Goal: Communication & Community: Answer question/provide support

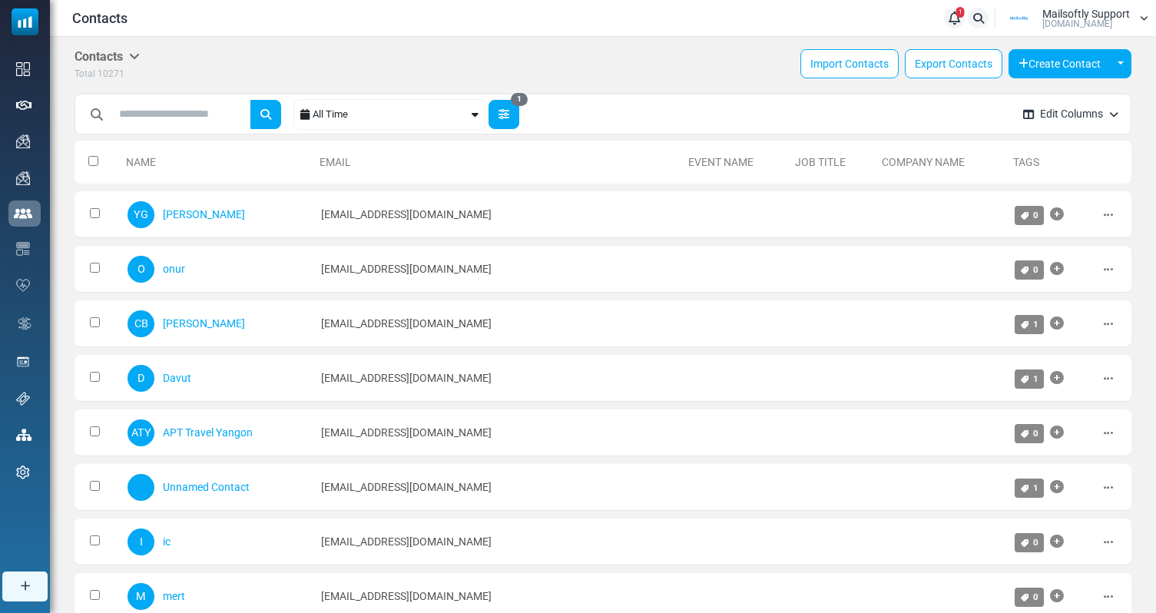
click at [514, 114] on button "1" at bounding box center [504, 114] width 31 height 29
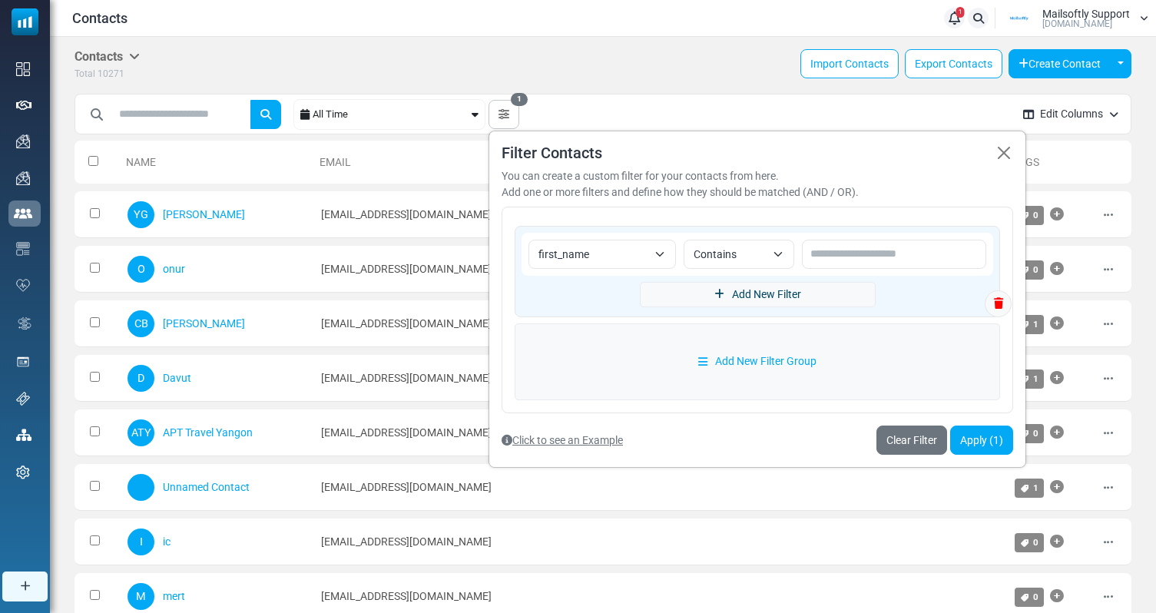
click at [727, 286] on link "Add New Filter" at bounding box center [758, 294] width 236 height 25
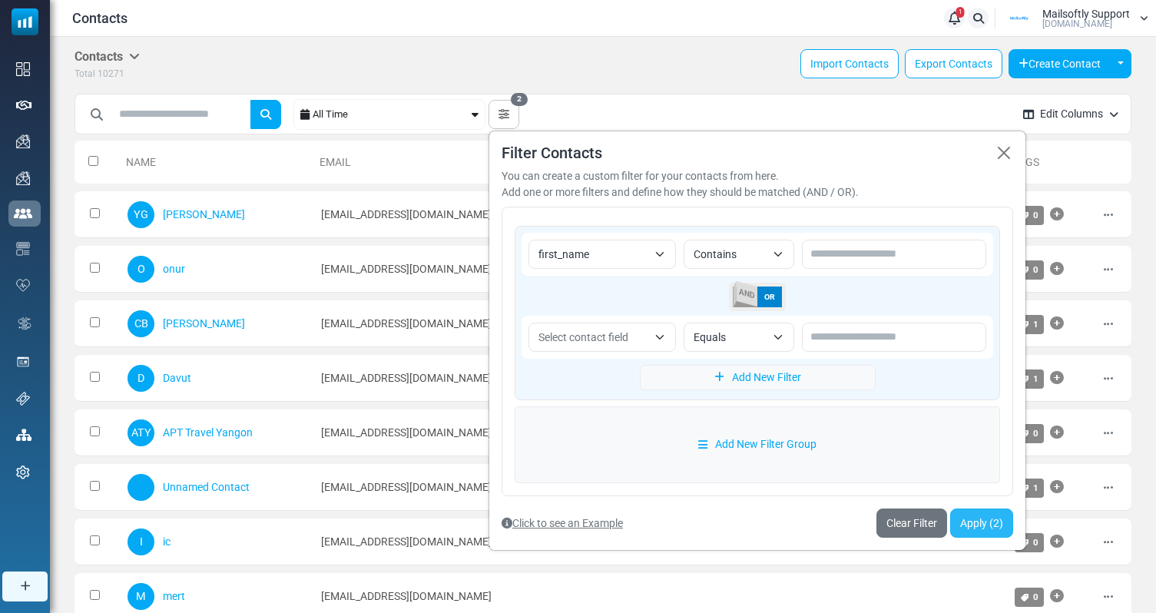
click at [977, 522] on button "Apply (2)" at bounding box center [981, 522] width 63 height 29
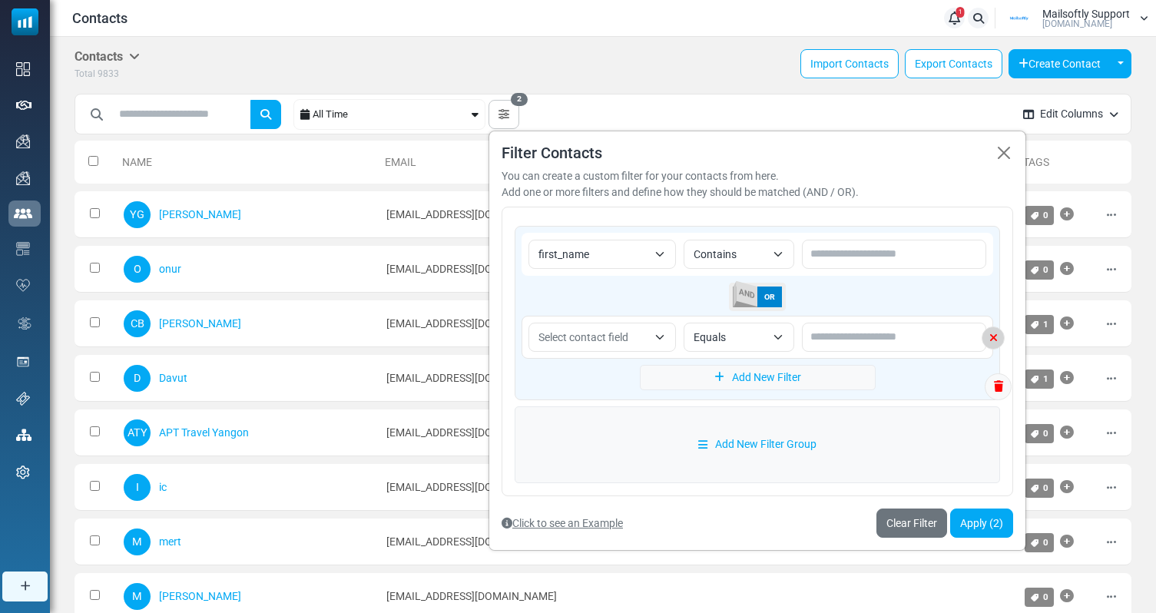
click at [997, 333] on icon at bounding box center [993, 338] width 22 height 11
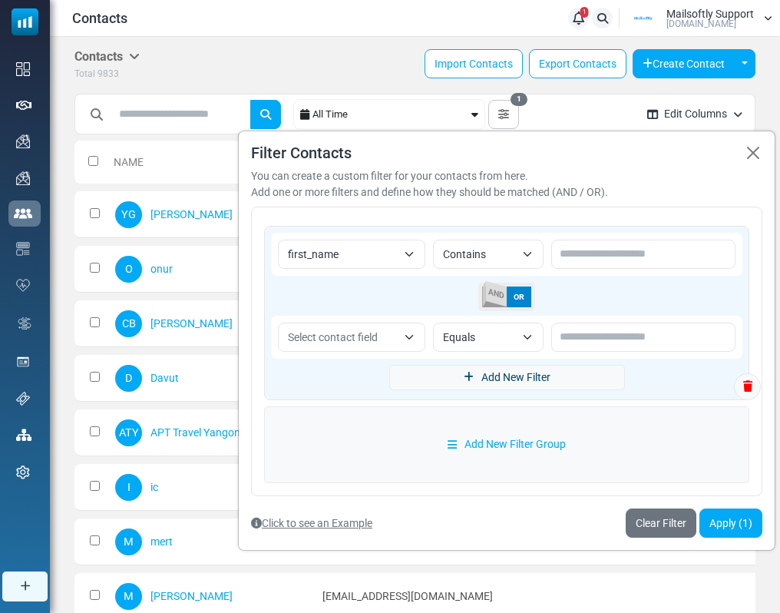
click at [545, 373] on link "Add New Filter" at bounding box center [507, 377] width 236 height 25
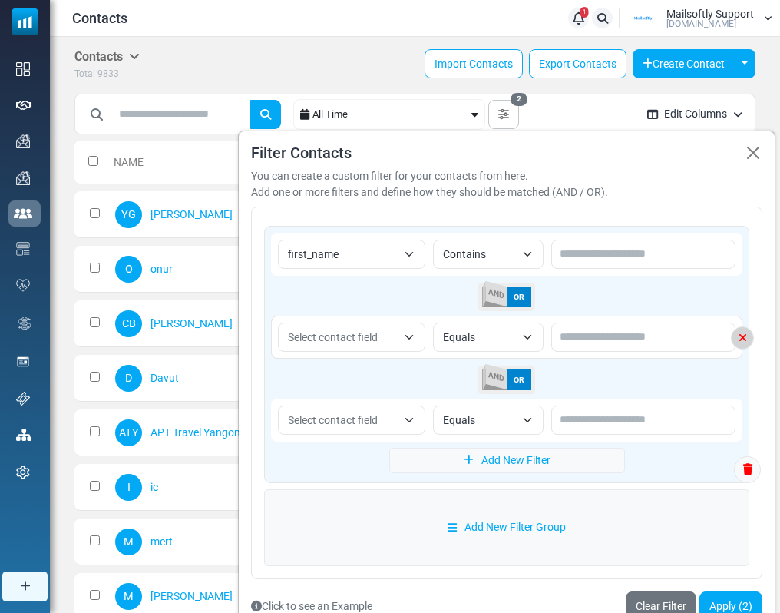
click at [747, 336] on icon at bounding box center [743, 338] width 22 height 11
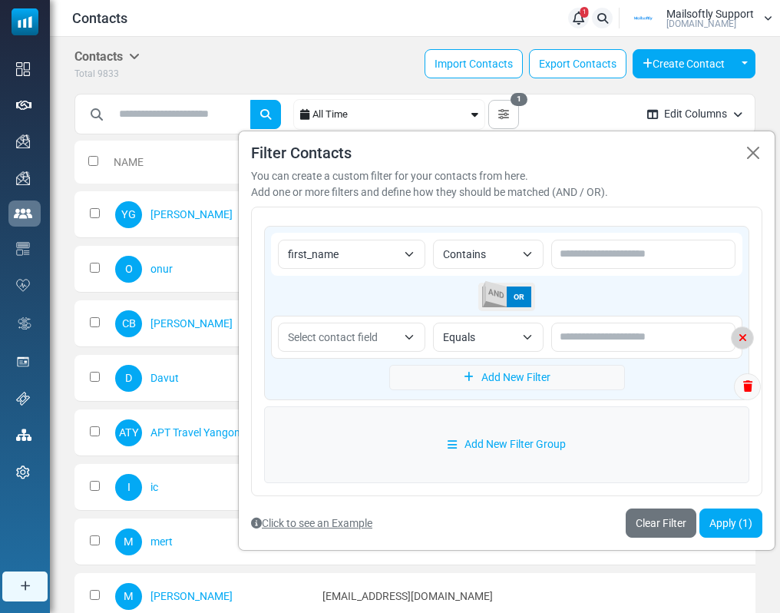
click at [751, 339] on icon at bounding box center [743, 338] width 22 height 11
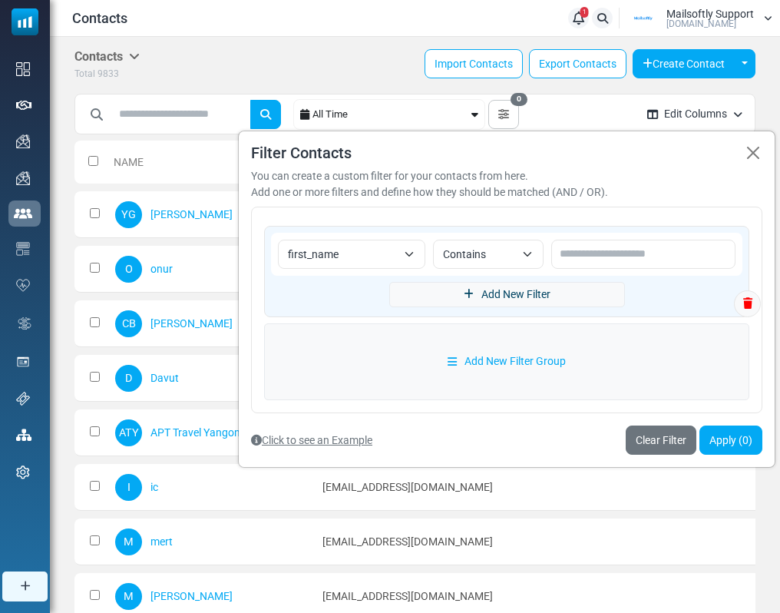
click at [555, 301] on link "Add New Filter" at bounding box center [507, 294] width 236 height 25
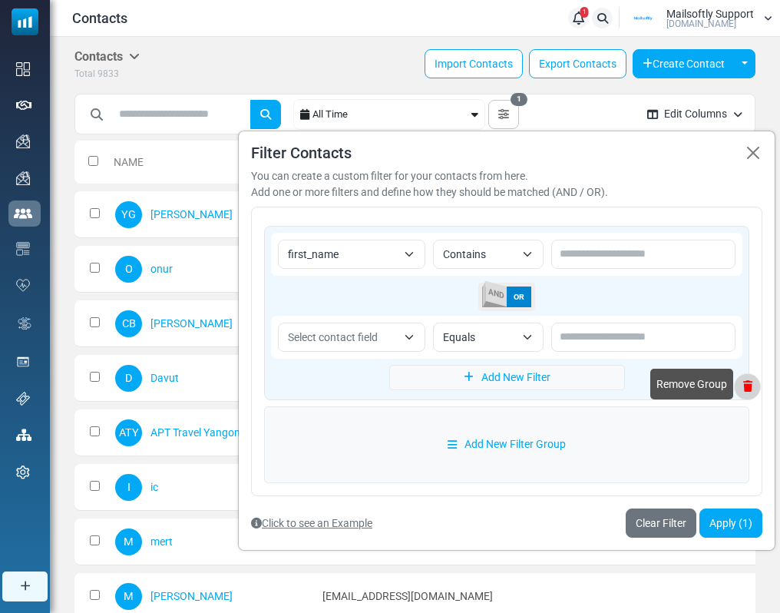
click at [752, 381] on icon at bounding box center [747, 386] width 25 height 11
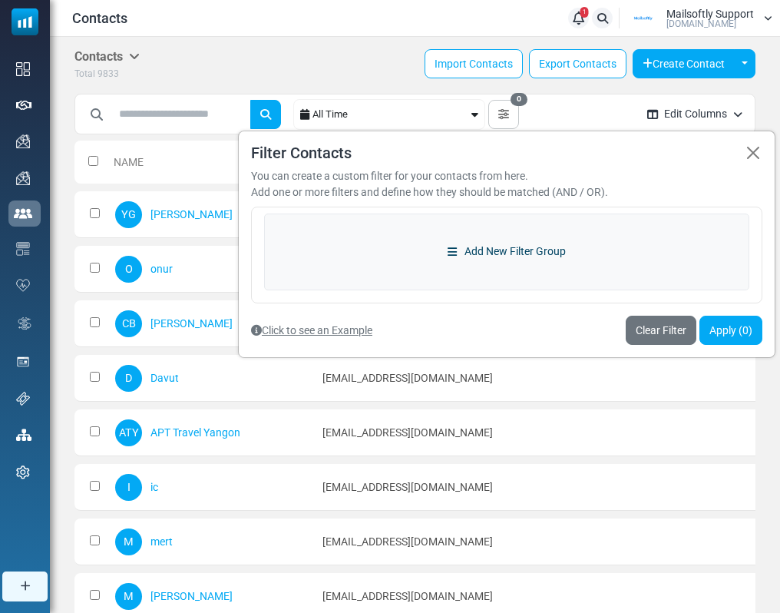
click at [534, 264] on link "Add New Filter Group" at bounding box center [506, 252] width 485 height 77
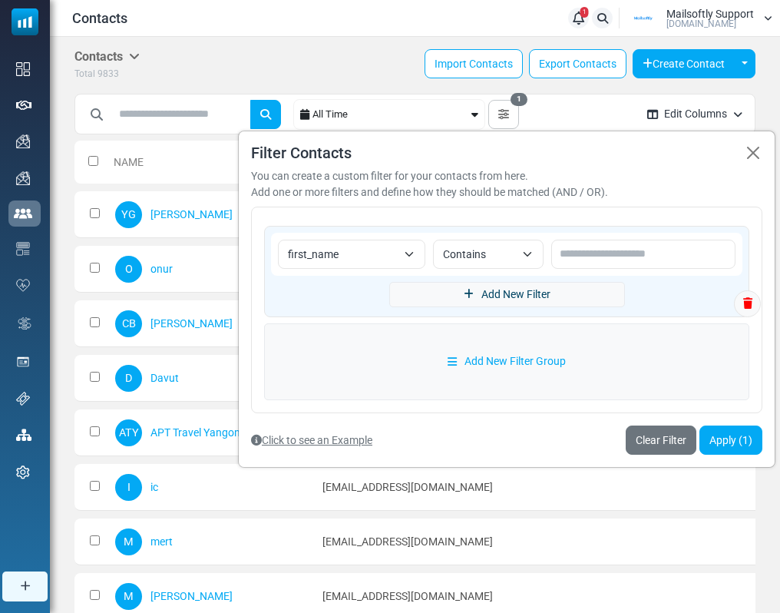
click at [561, 296] on link "Add New Filter" at bounding box center [507, 294] width 236 height 25
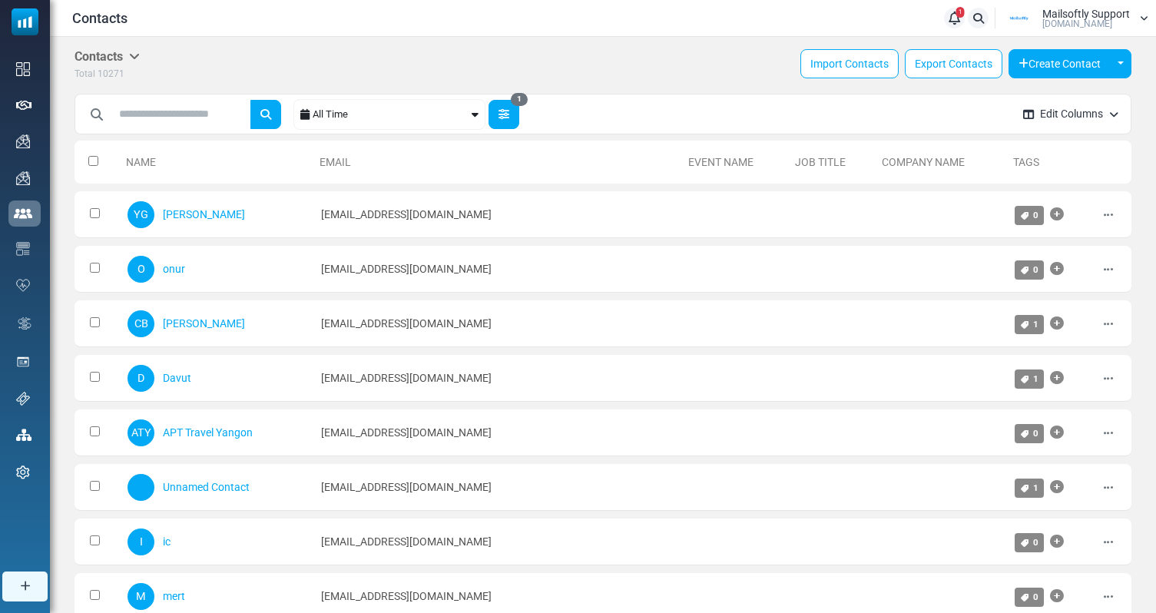
click at [516, 122] on button "1" at bounding box center [504, 114] width 31 height 29
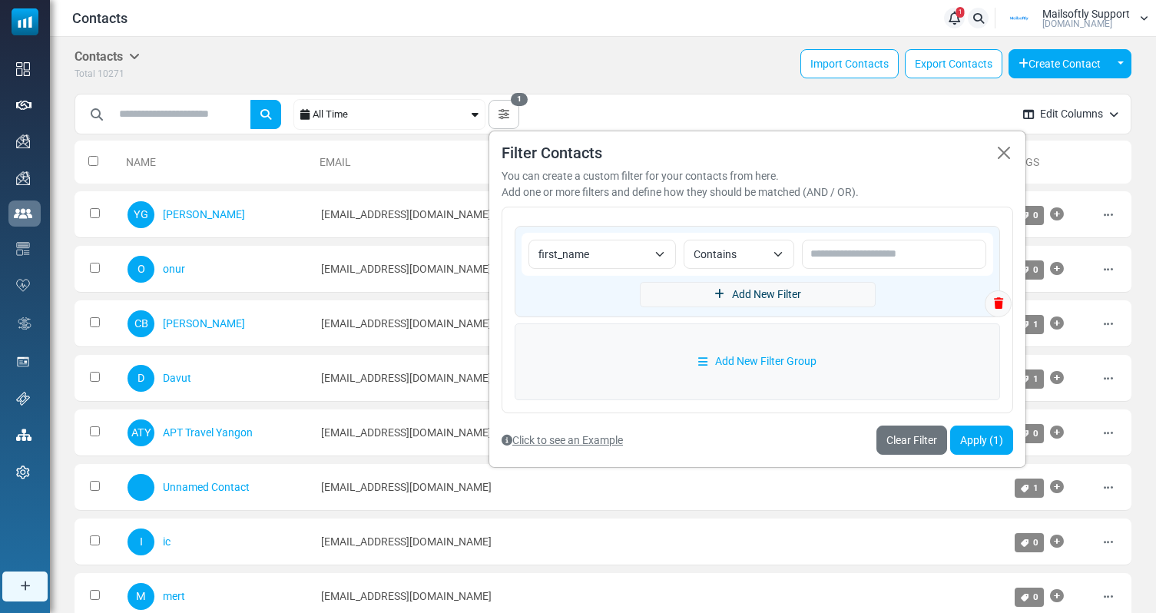
click at [758, 282] on link "Add New Filter" at bounding box center [758, 294] width 236 height 25
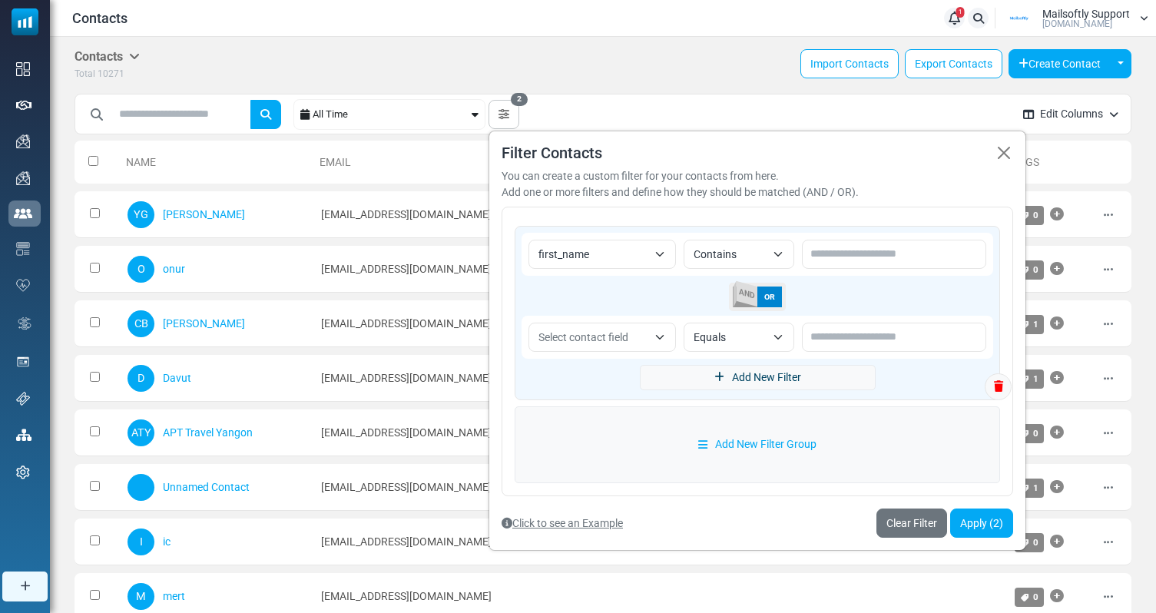
click at [820, 383] on link "Add New Filter" at bounding box center [758, 377] width 236 height 25
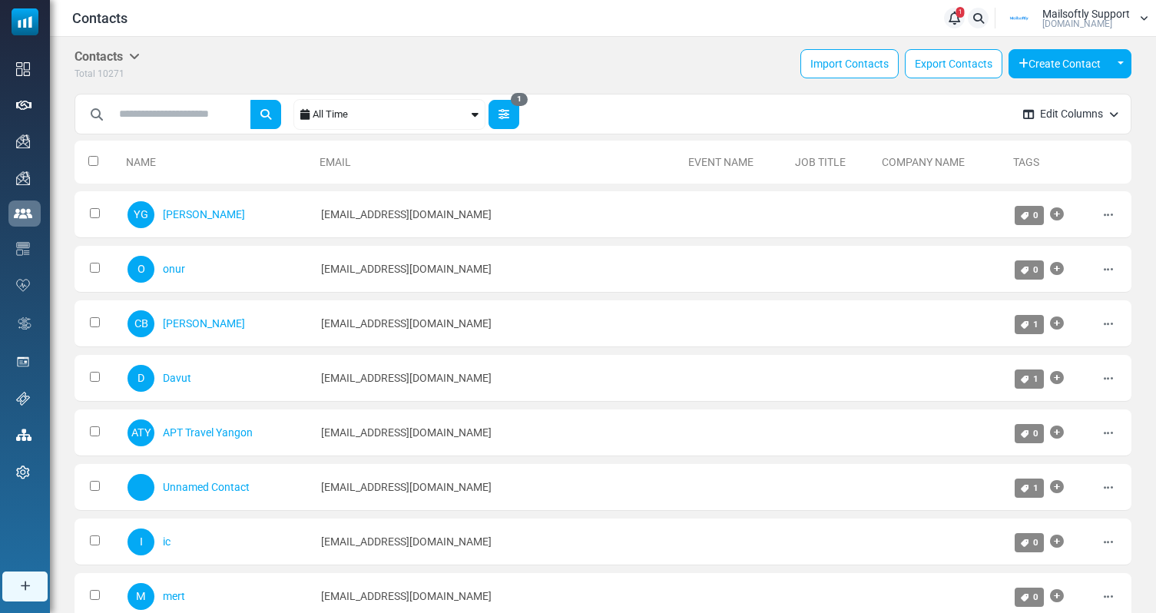
click at [518, 121] on button "1" at bounding box center [504, 114] width 31 height 29
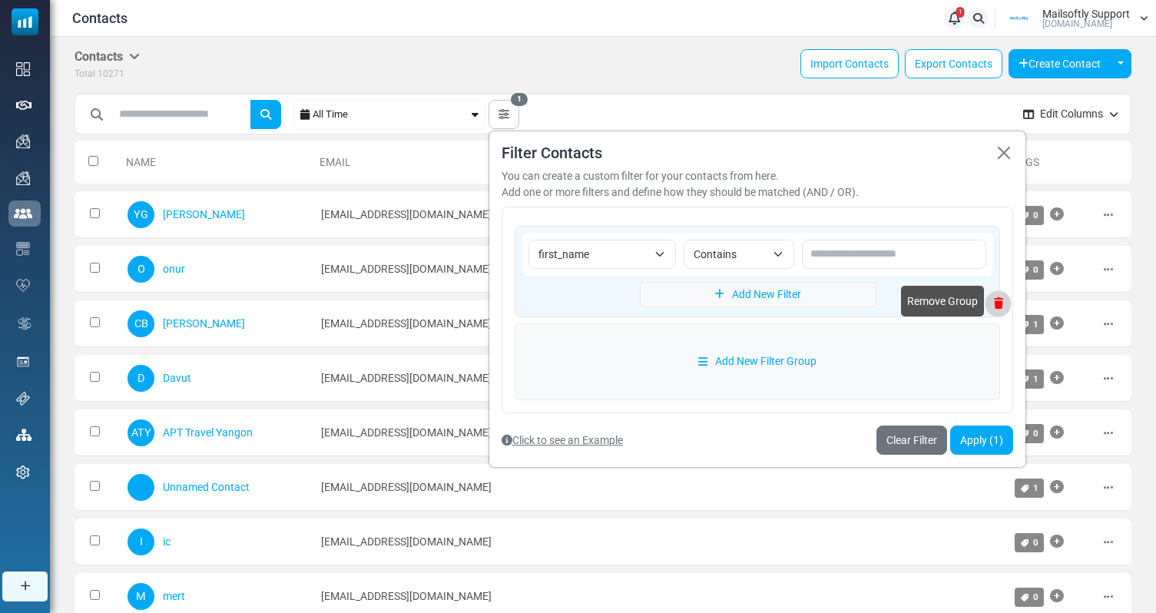
click at [1005, 306] on icon at bounding box center [997, 303] width 25 height 11
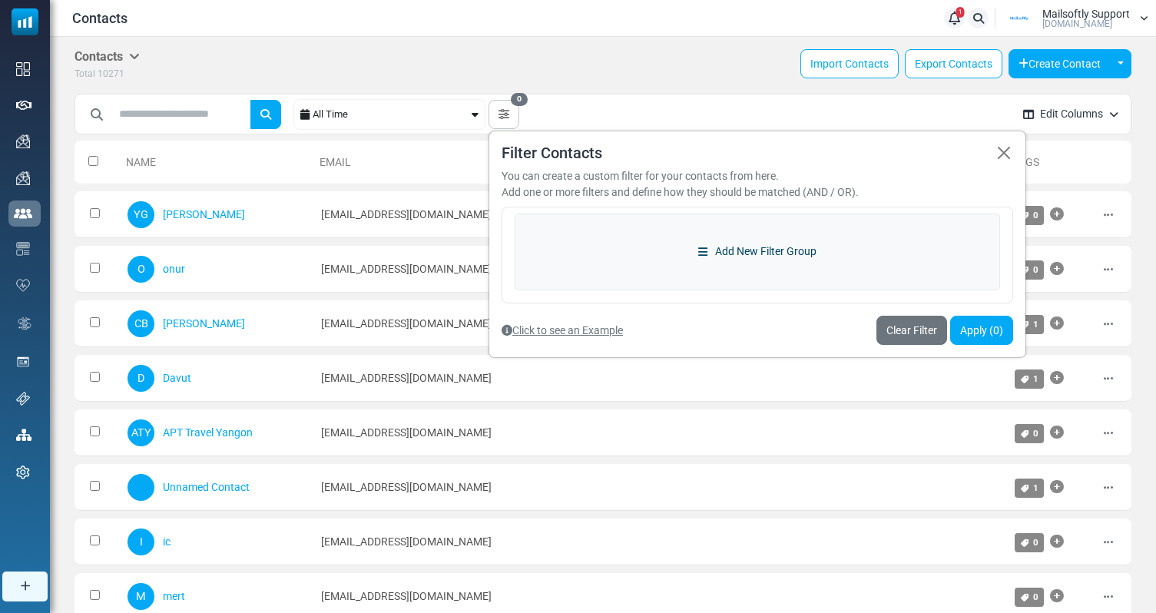
click at [783, 260] on link "Add New Filter Group" at bounding box center [757, 252] width 485 height 77
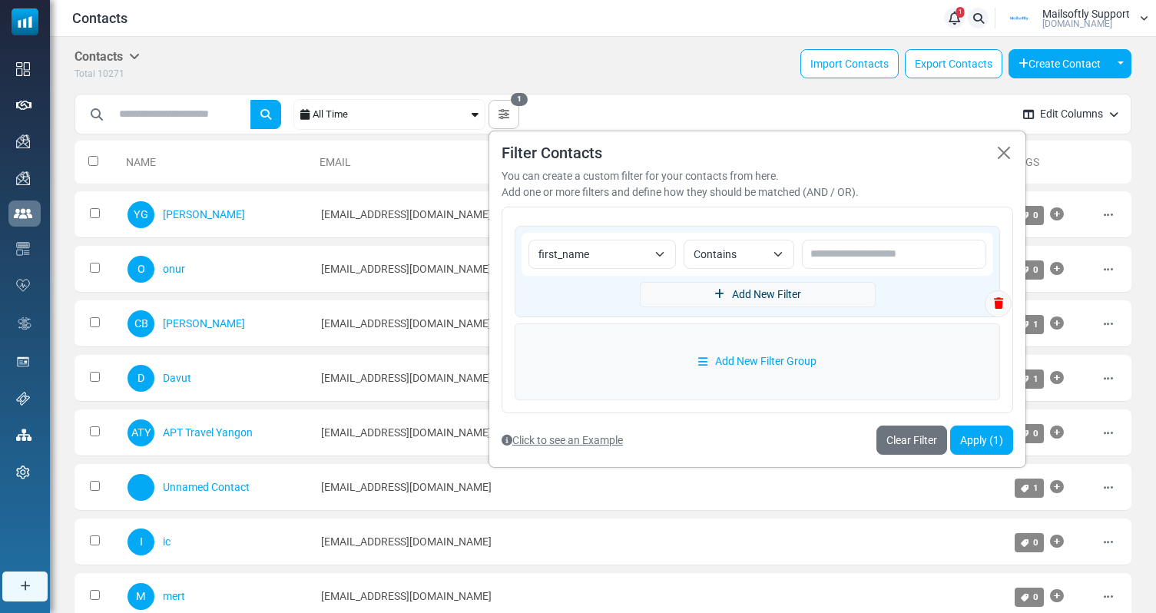
click at [782, 296] on link "Add New Filter" at bounding box center [758, 294] width 236 height 25
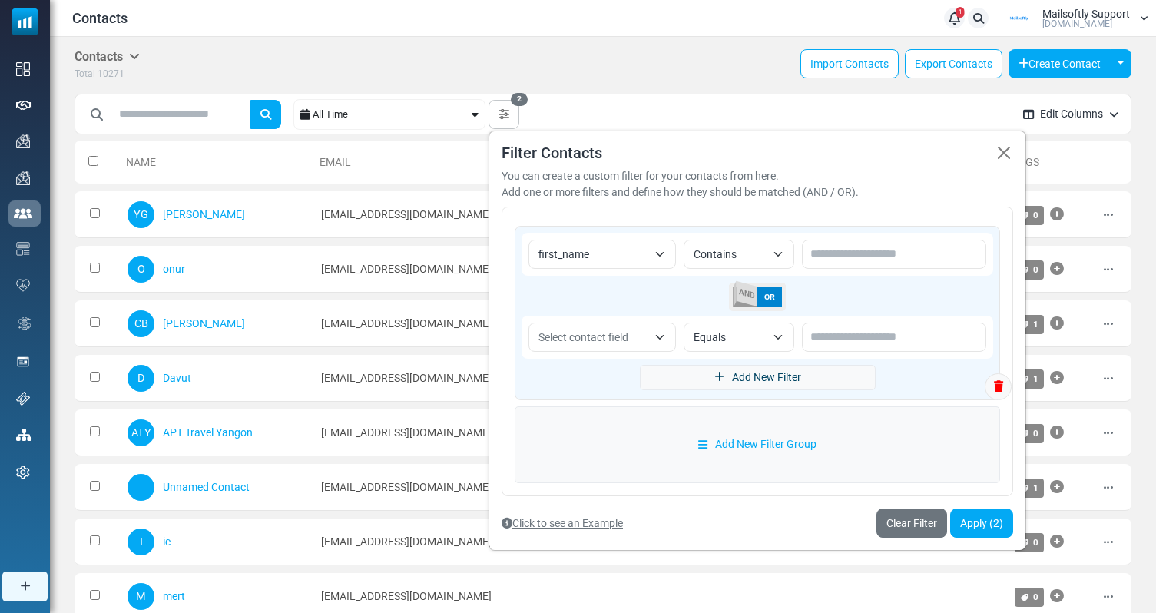
click at [782, 382] on link "Add New Filter" at bounding box center [758, 377] width 236 height 25
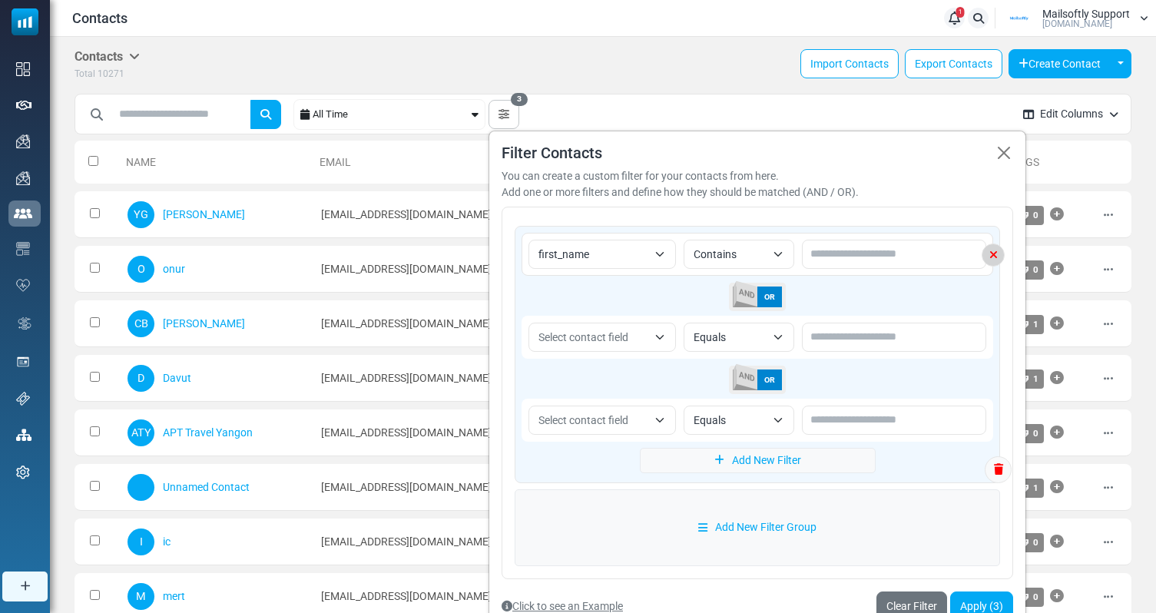
click at [991, 257] on icon at bounding box center [993, 255] width 22 height 11
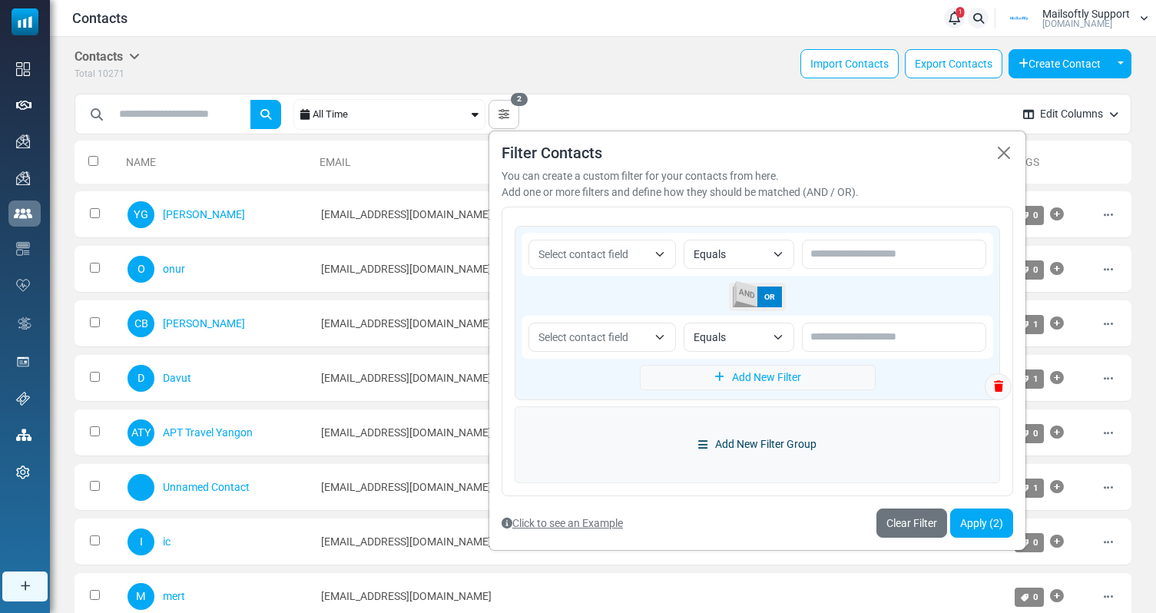
click at [934, 415] on link "Add New Filter Group" at bounding box center [757, 444] width 485 height 77
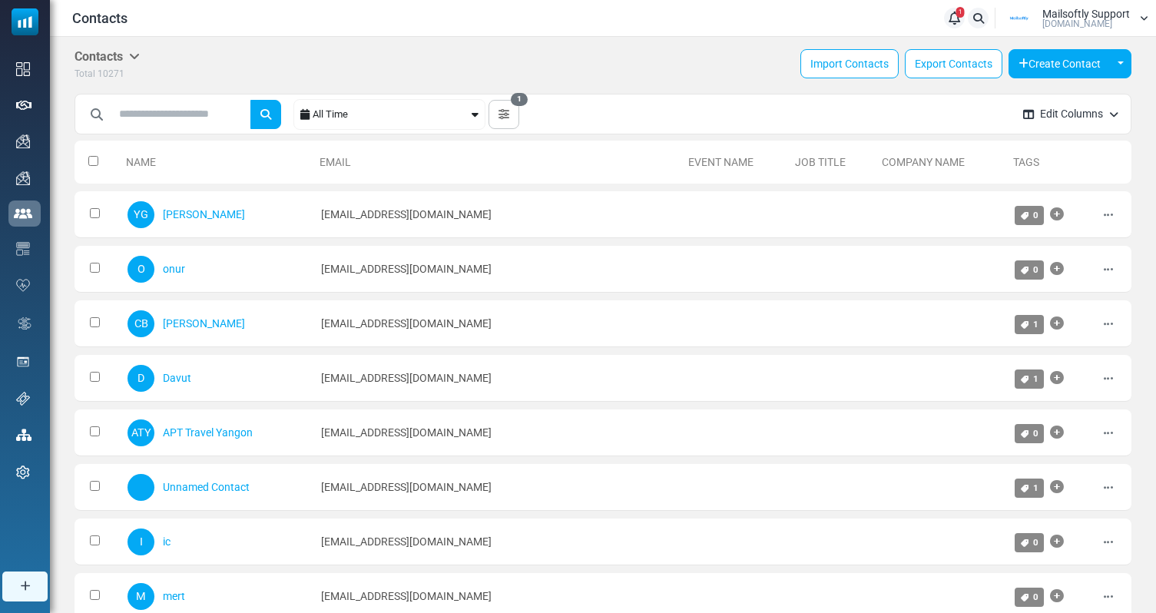
click at [509, 109] on icon "button" at bounding box center [503, 114] width 11 height 11
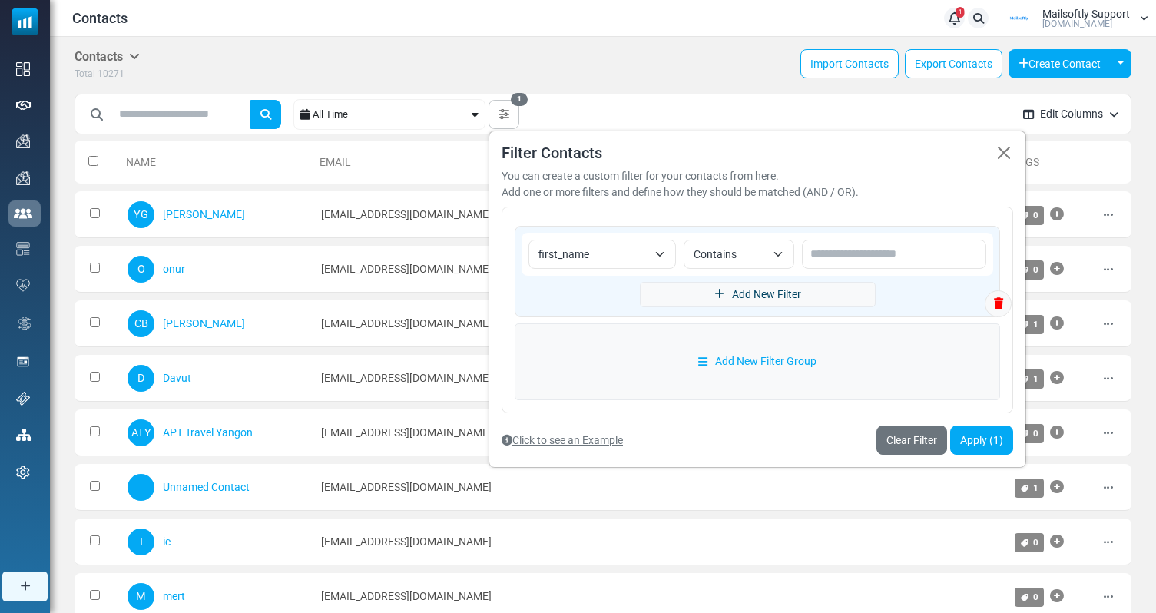
click at [823, 300] on link "Add New Filter" at bounding box center [758, 294] width 236 height 25
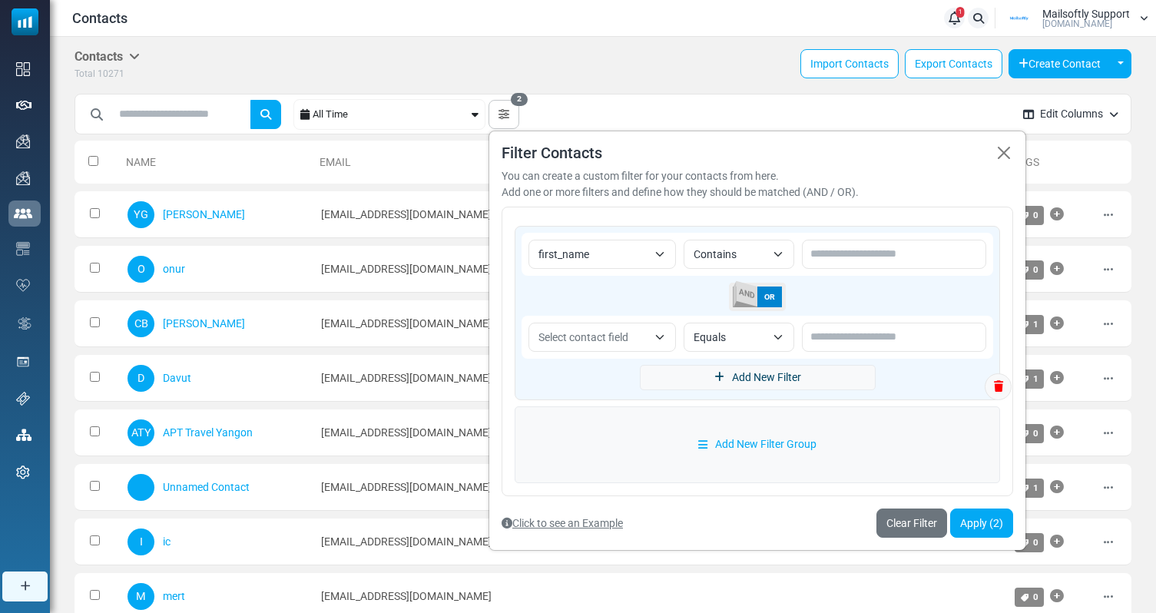
click at [770, 381] on link "Add New Filter" at bounding box center [758, 377] width 236 height 25
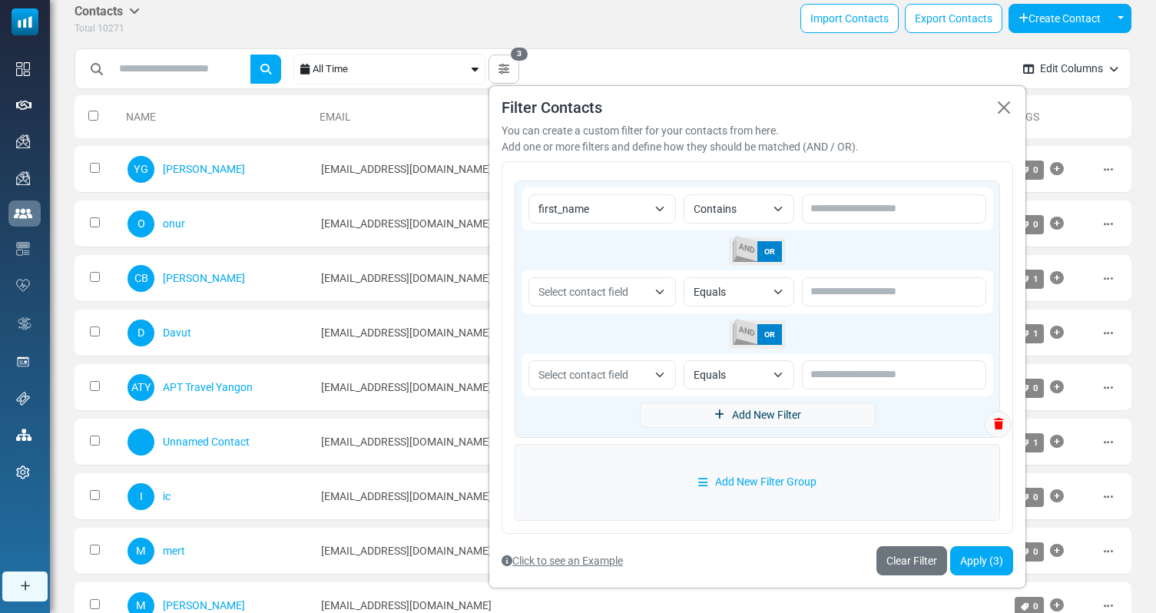
scroll to position [64, 0]
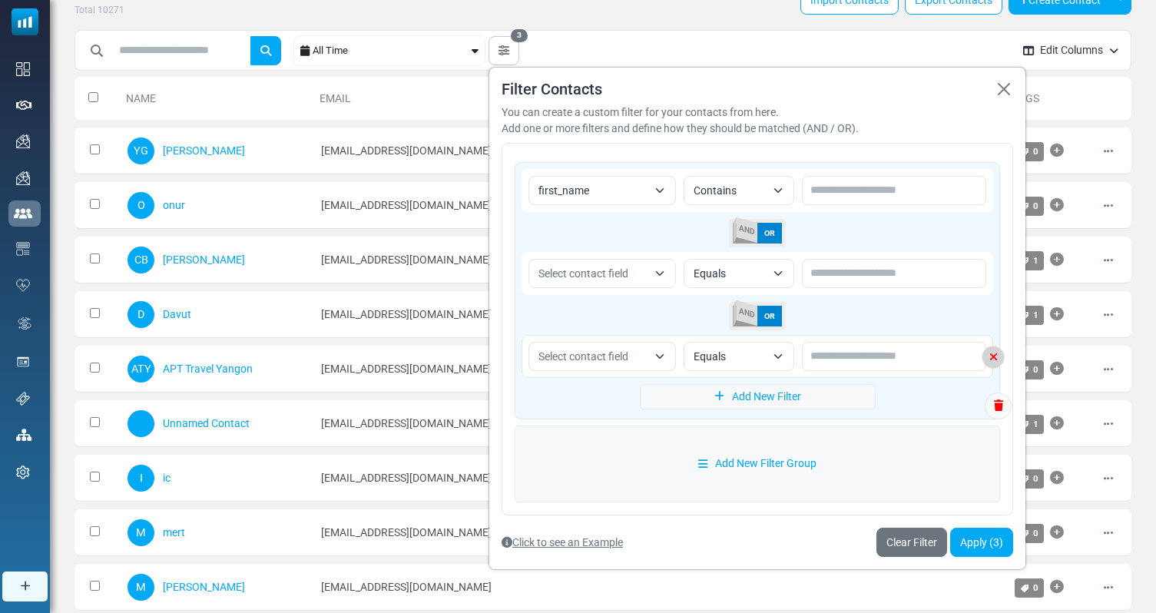
click at [992, 359] on icon at bounding box center [993, 357] width 22 height 11
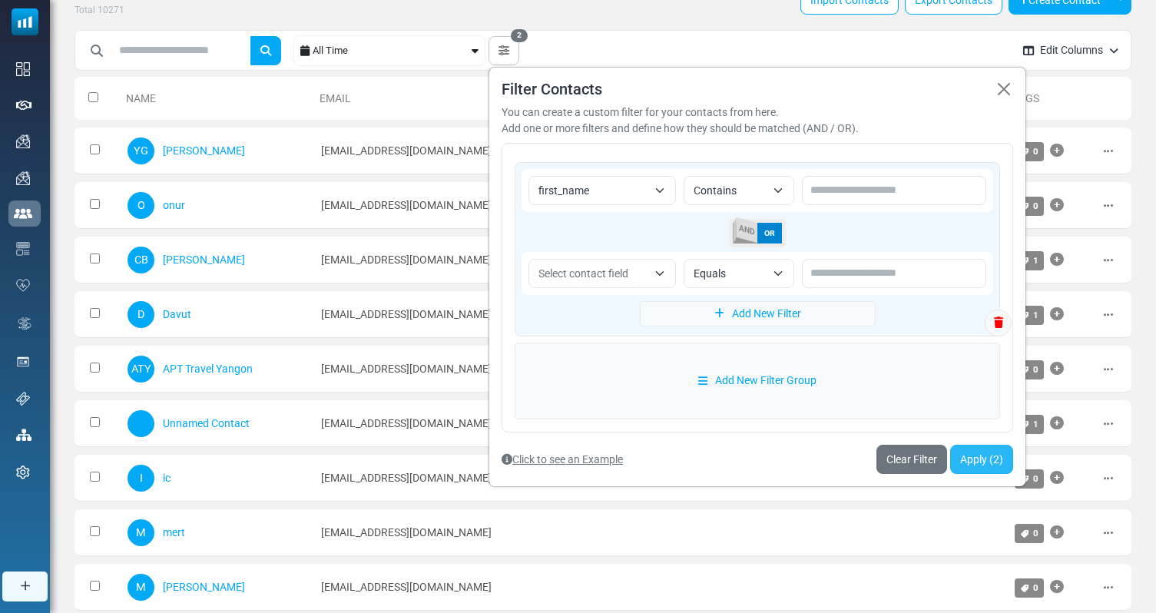
click at [980, 462] on button "Apply (2)" at bounding box center [981, 459] width 63 height 29
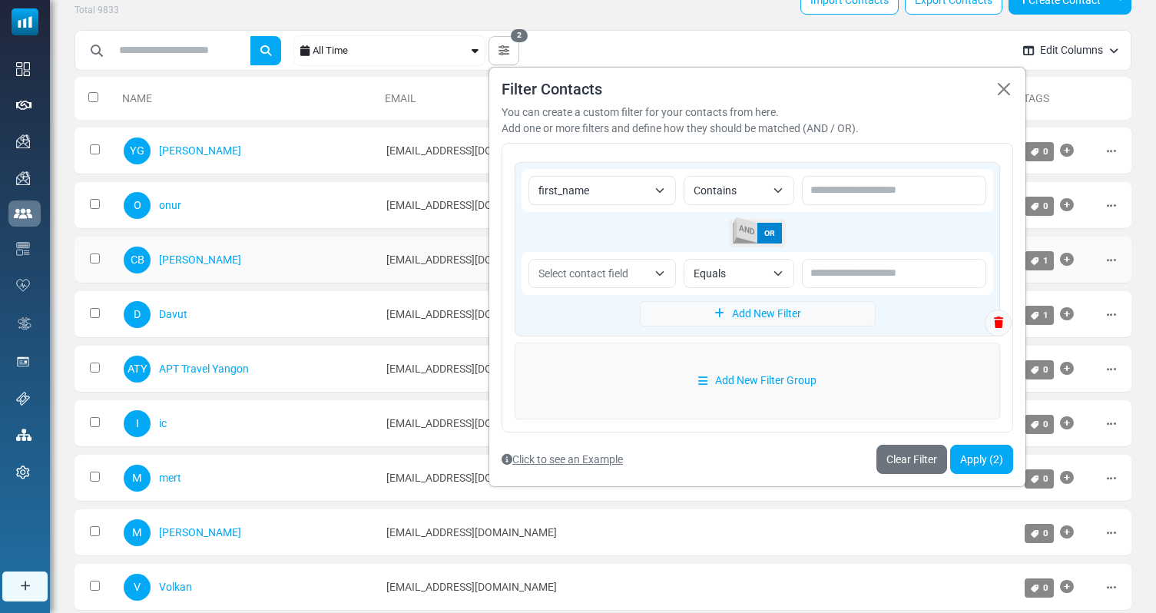
scroll to position [50, 0]
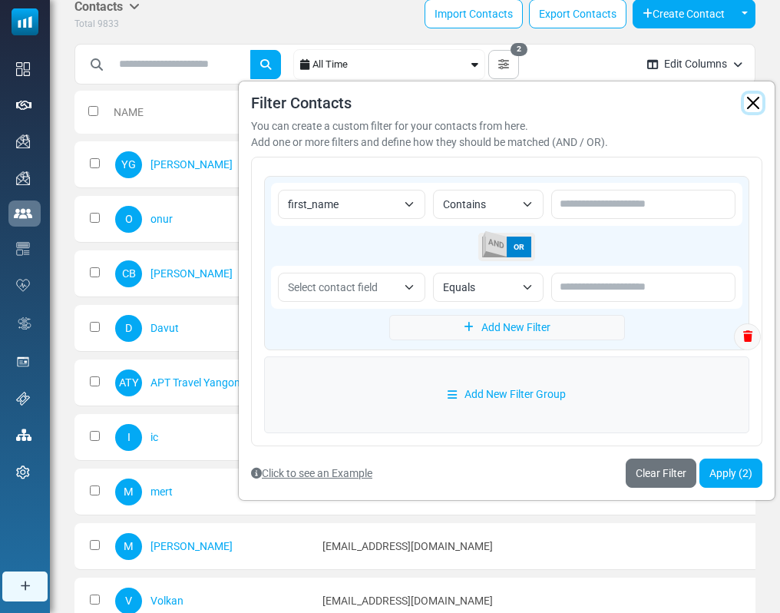
click at [759, 110] on button "button" at bounding box center [753, 103] width 18 height 18
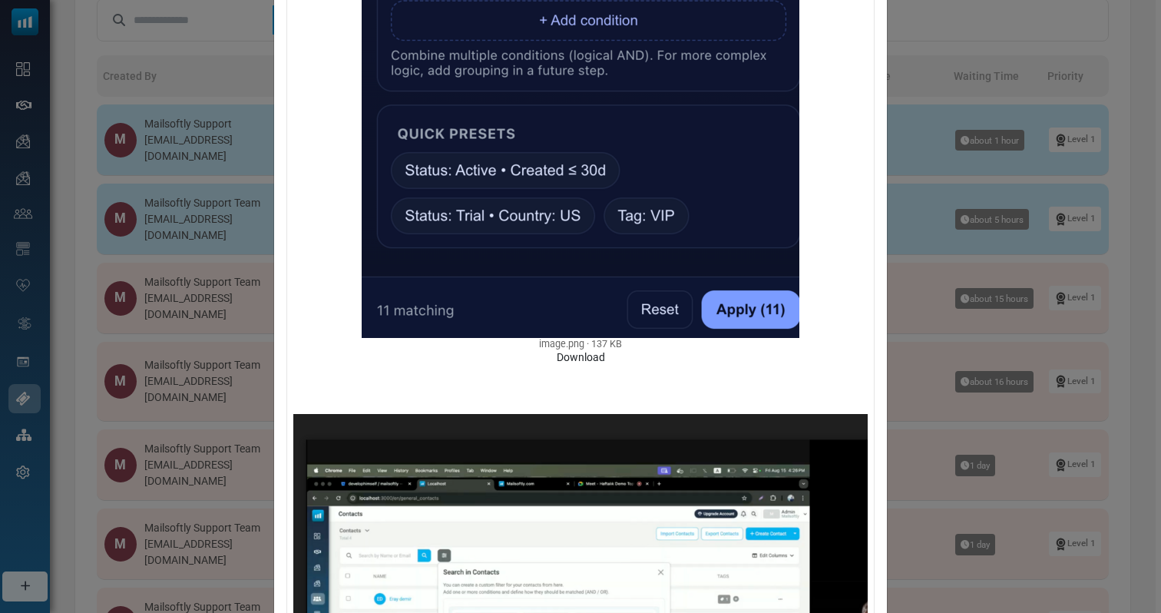
scroll to position [1112, 0]
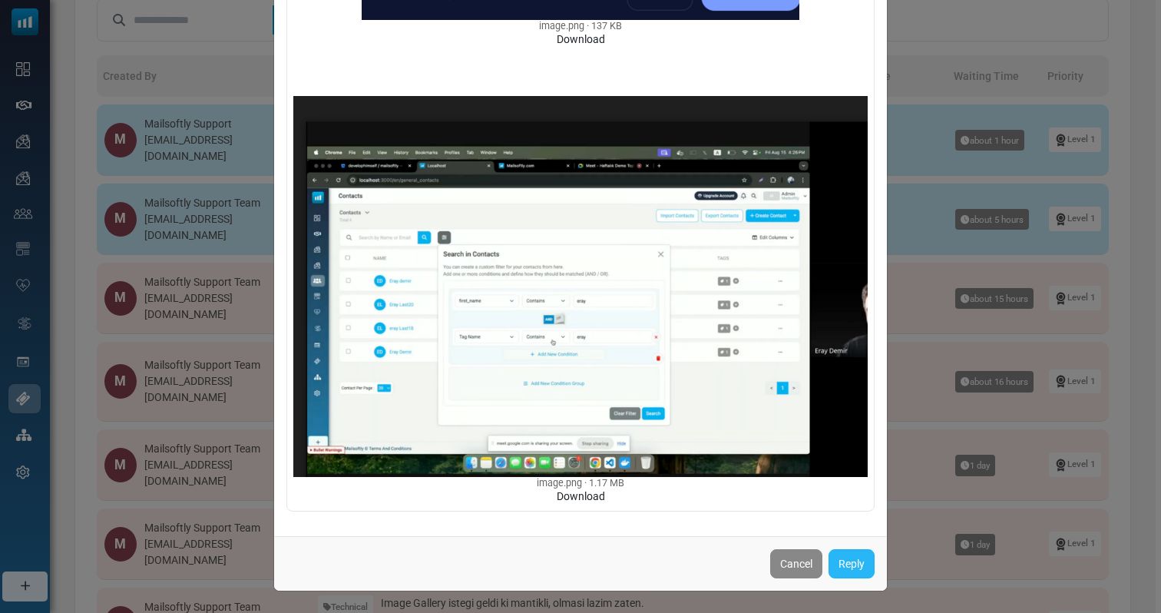
click at [856, 558] on link "Reply" at bounding box center [852, 563] width 46 height 29
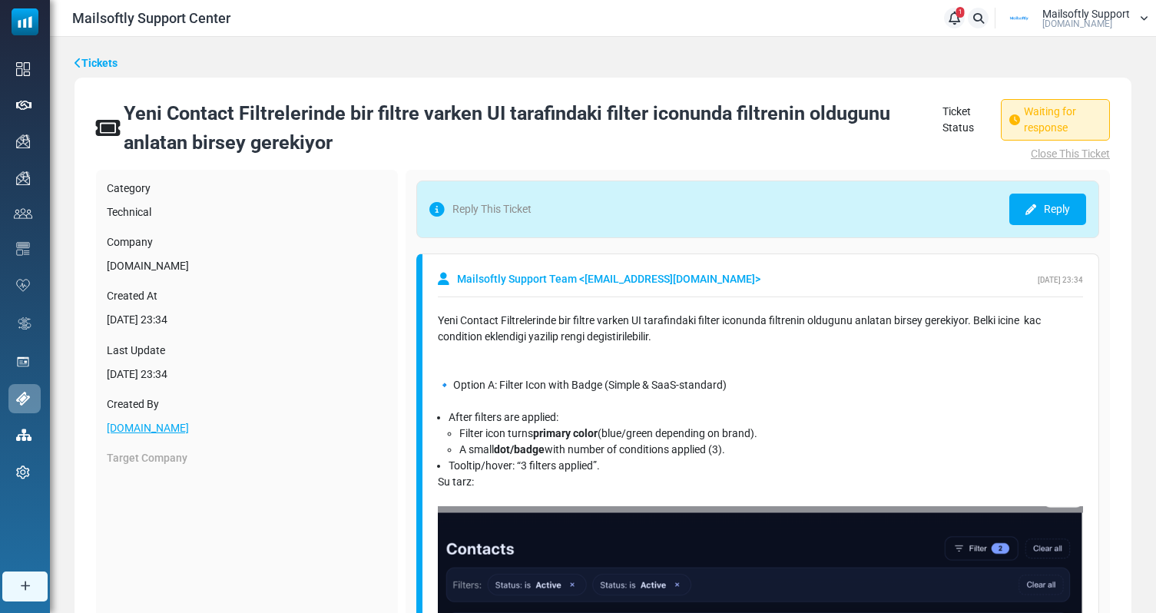
click at [1045, 214] on link "Reply" at bounding box center [1047, 209] width 77 height 31
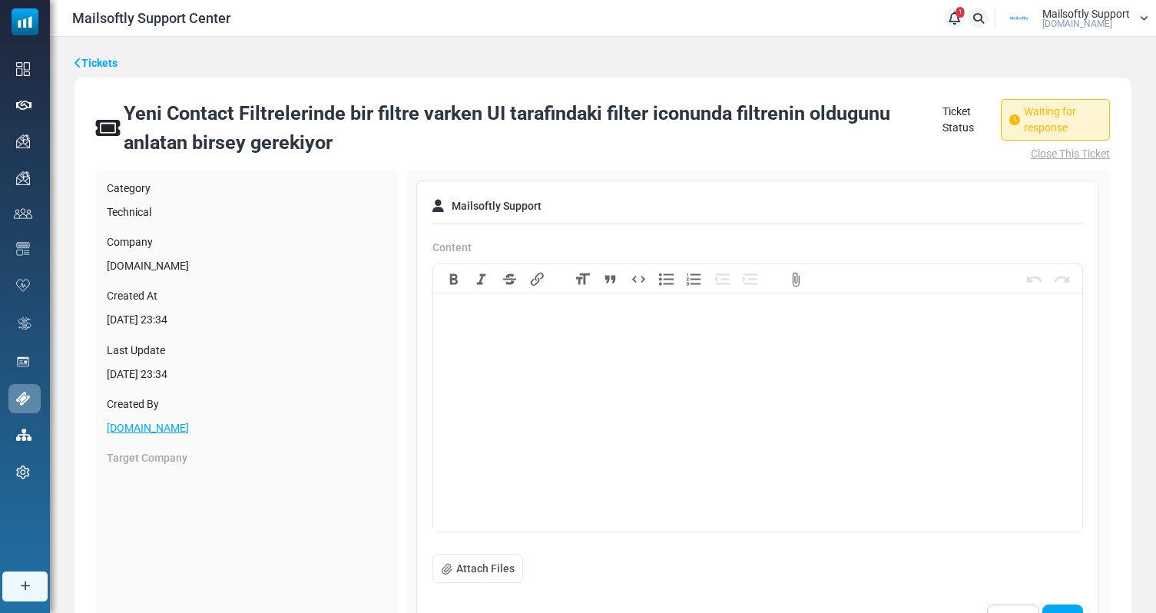
click at [733, 412] on trix-editor at bounding box center [757, 416] width 649 height 230
drag, startPoint x: 869, startPoint y: 316, endPoint x: 648, endPoint y: 315, distance: 221.2
click at [648, 315] on div "**********" at bounding box center [757, 314] width 636 height 16
type trix-editor "**********"
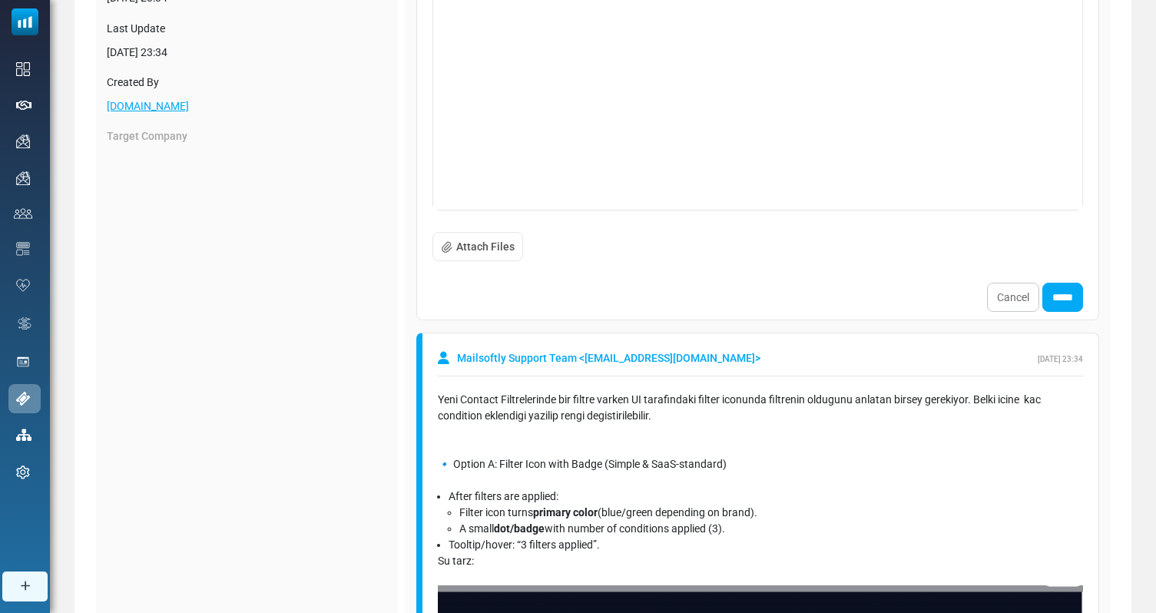
scroll to position [323, 0]
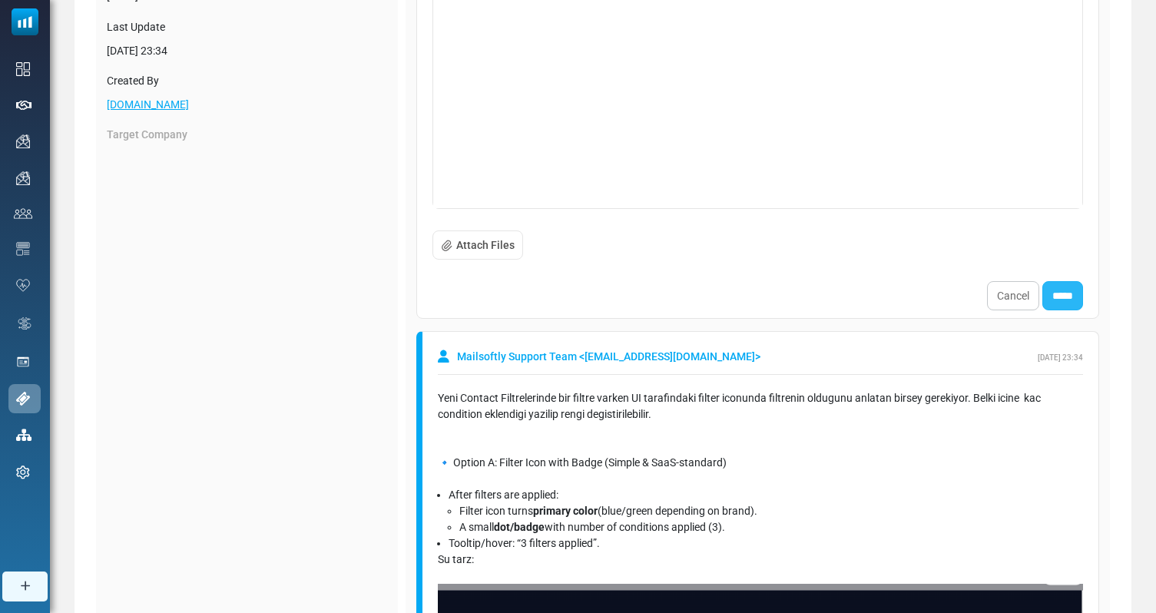
click at [1062, 306] on input "*****" at bounding box center [1062, 295] width 41 height 29
